Goal: Transaction & Acquisition: Purchase product/service

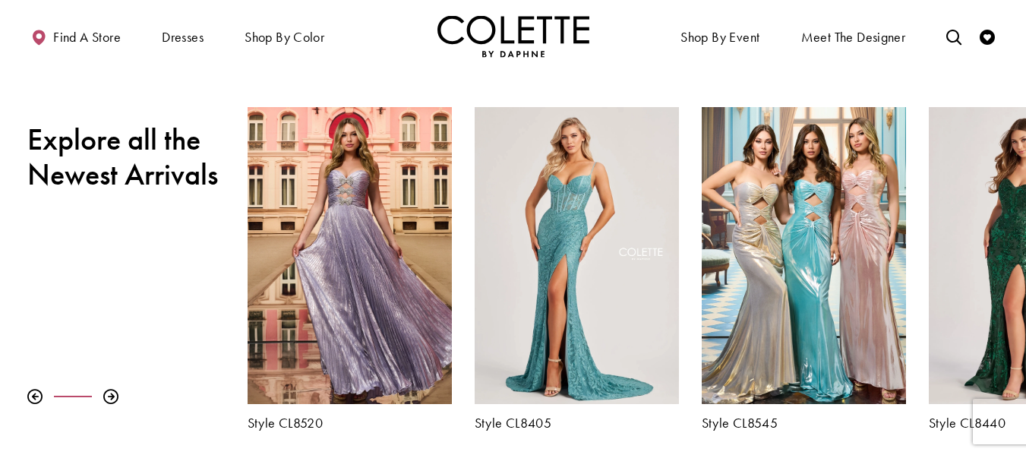
scroll to position [485, 0]
click at [112, 396] on div at bounding box center [110, 397] width 15 height 15
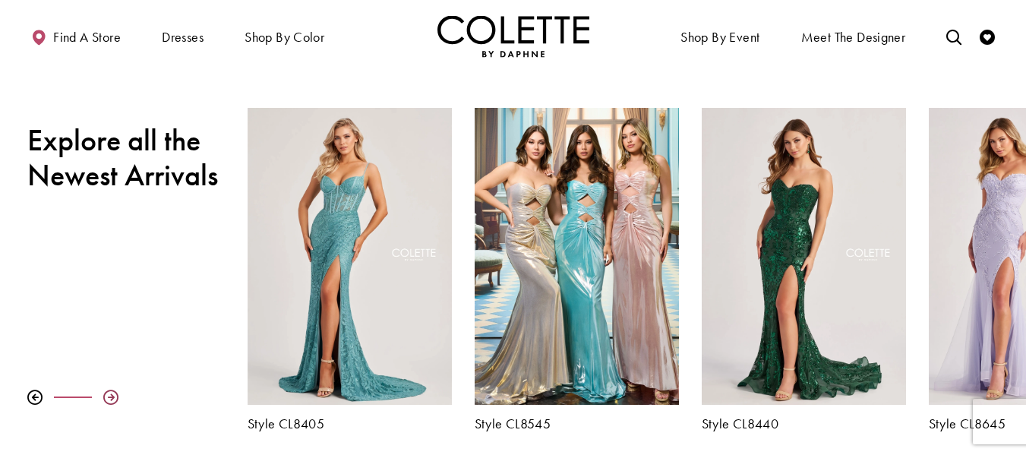
click at [112, 396] on div at bounding box center [110, 397] width 15 height 15
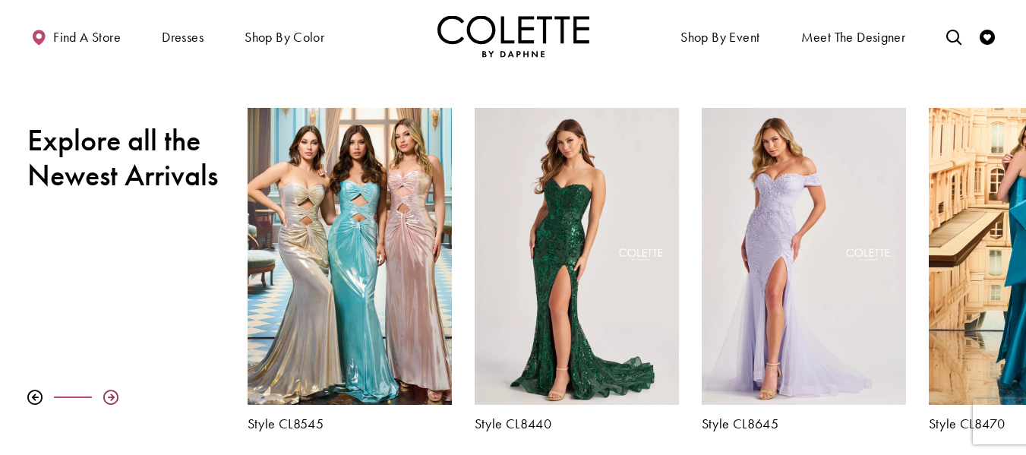
click at [112, 396] on div at bounding box center [110, 397] width 15 height 15
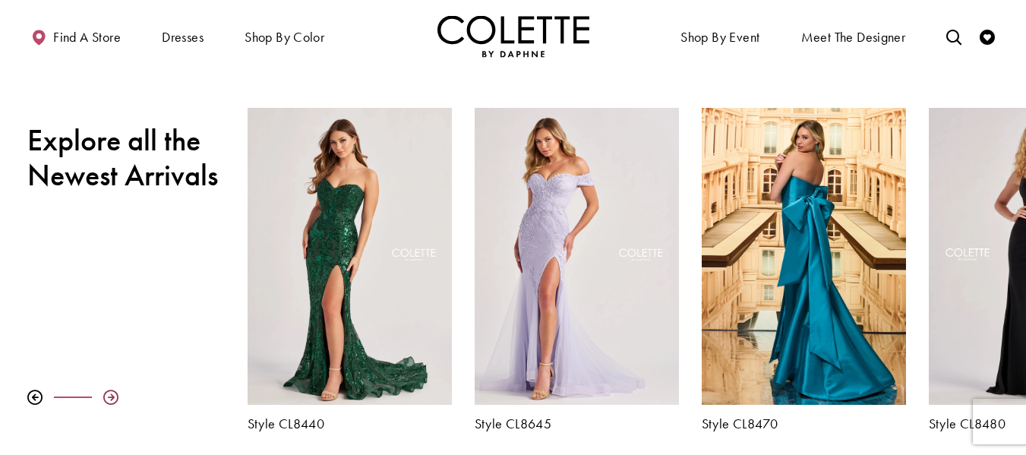
click at [112, 396] on div at bounding box center [110, 397] width 15 height 15
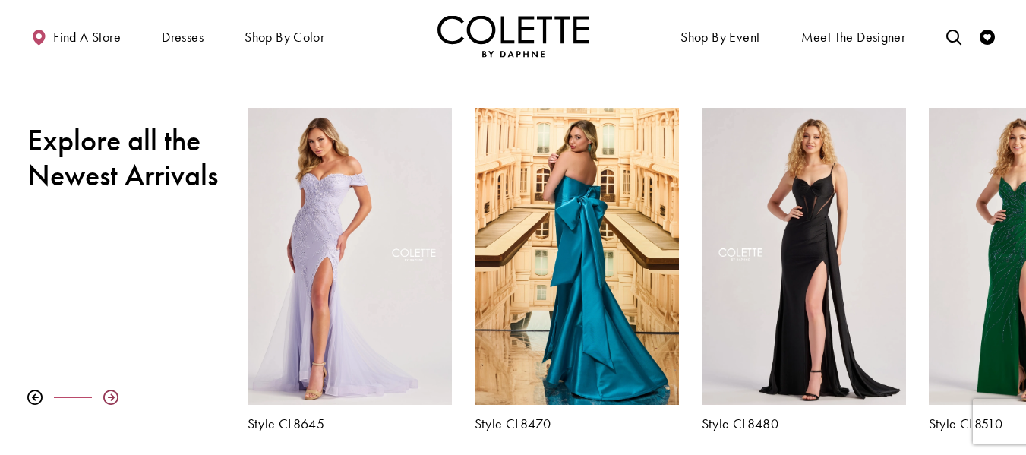
click at [112, 396] on div at bounding box center [110, 397] width 15 height 15
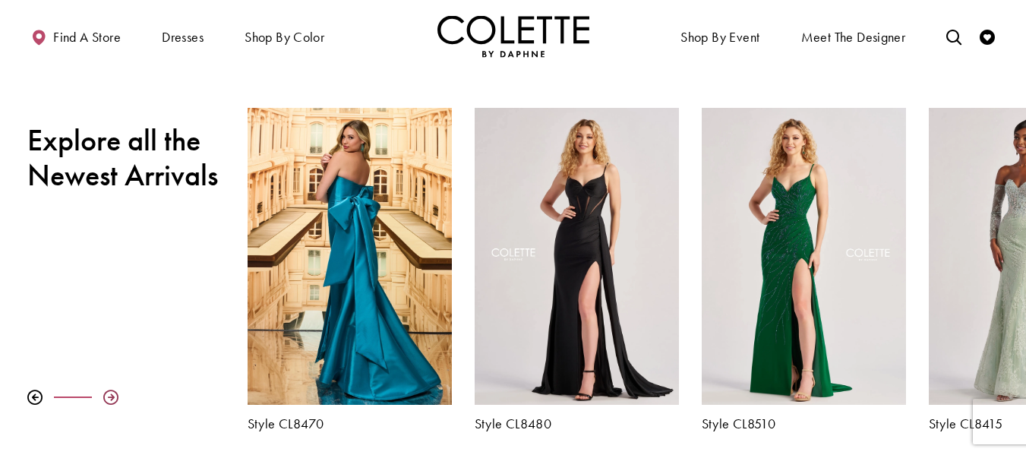
click at [112, 396] on div at bounding box center [110, 397] width 15 height 15
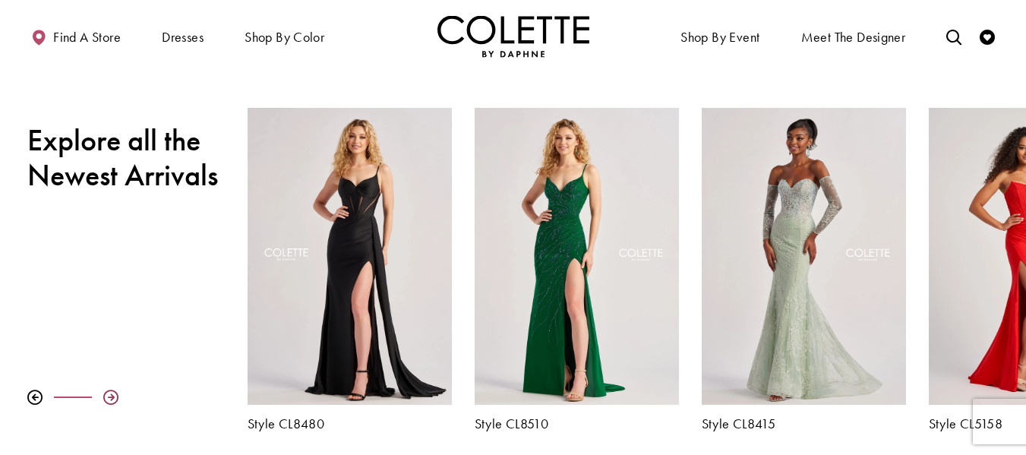
click at [112, 396] on div at bounding box center [110, 397] width 15 height 15
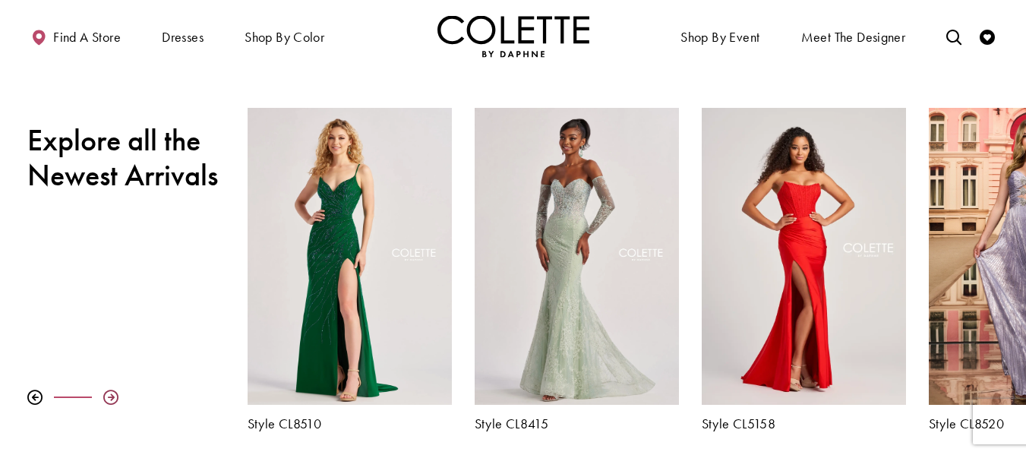
click at [112, 396] on div at bounding box center [110, 397] width 15 height 15
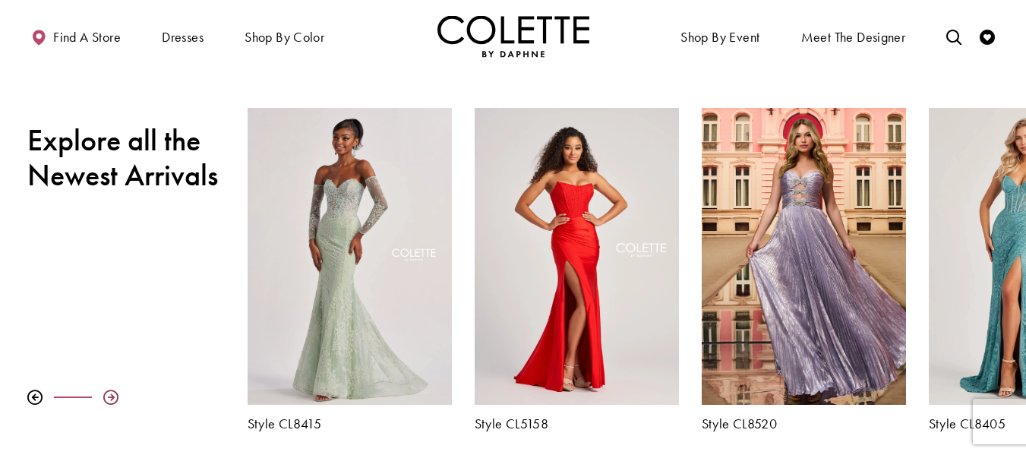
click at [112, 396] on div at bounding box center [110, 397] width 15 height 15
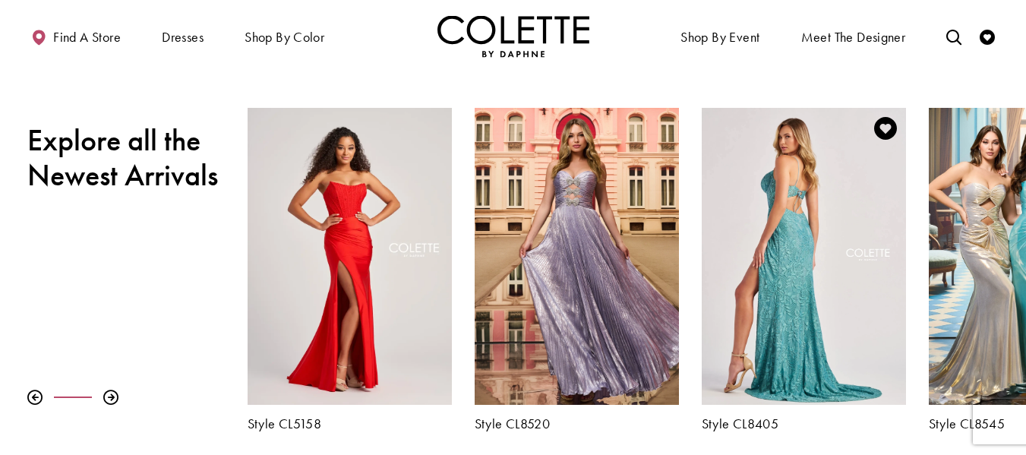
click at [803, 253] on div "Visit Colette by Daphne Style No. CL8405 Page" at bounding box center [804, 256] width 204 height 297
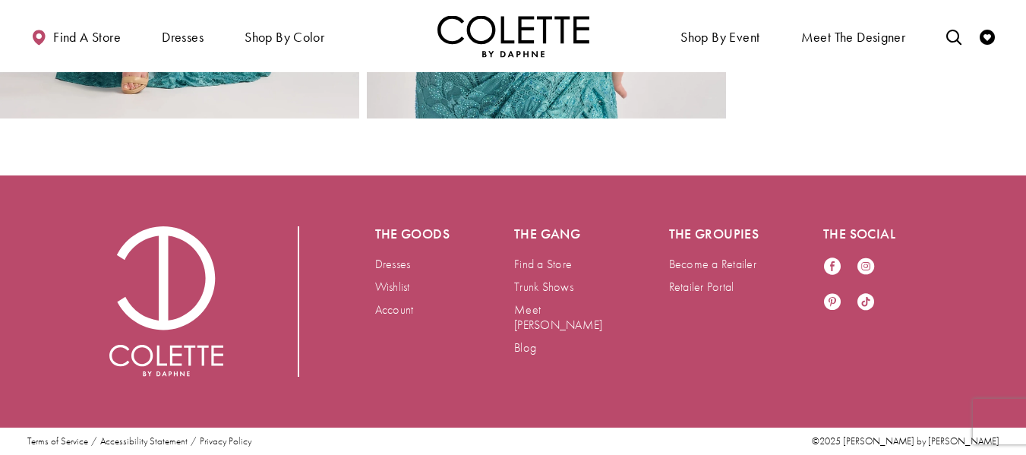
scroll to position [2277, 0]
